Goal: Check status

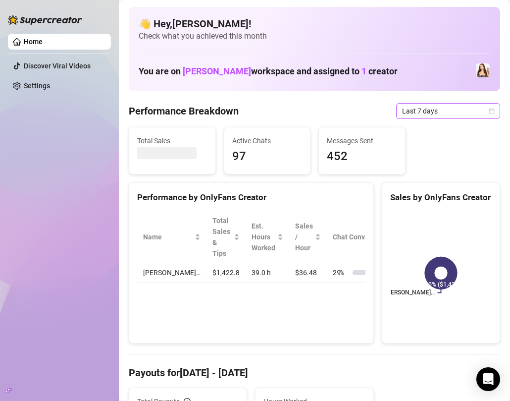
click at [490, 113] on icon "calendar" at bounding box center [492, 111] width 6 height 6
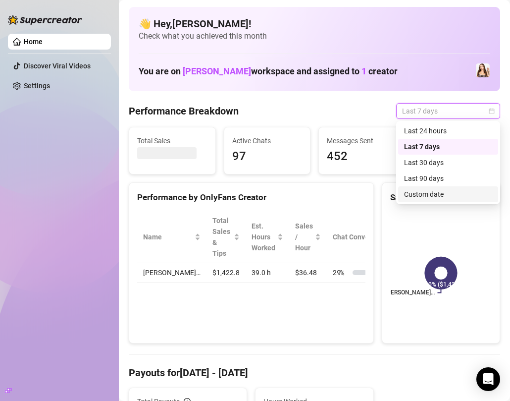
click at [439, 194] on div "Custom date" at bounding box center [448, 194] width 88 height 11
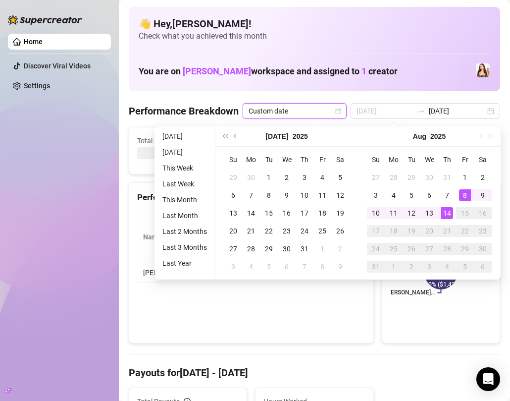
type input "2025-08-14"
click at [447, 216] on div "14" at bounding box center [447, 213] width 12 height 12
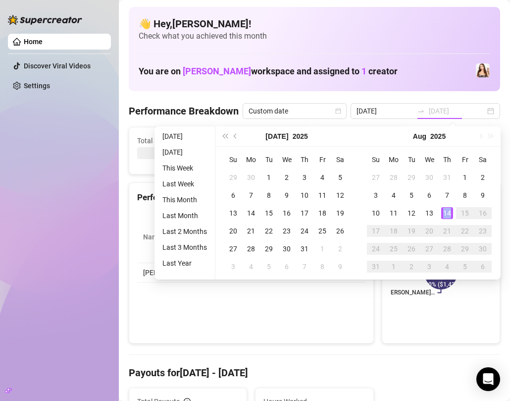
click at [447, 216] on div "14" at bounding box center [447, 213] width 12 height 12
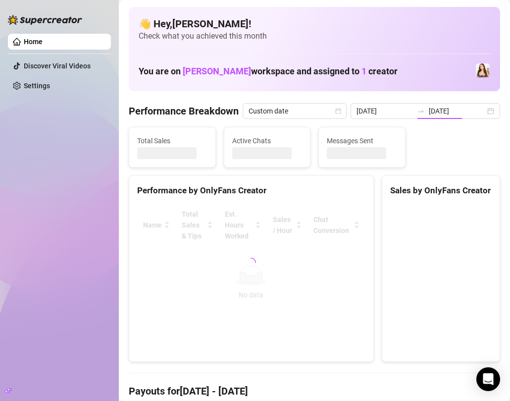
type input "2025-08-14"
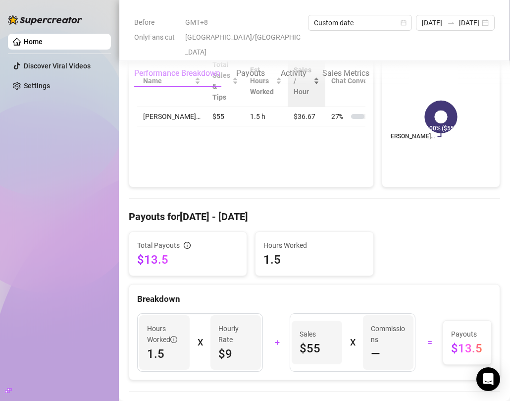
scroll to position [158, 0]
